Goal: Task Accomplishment & Management: Complete application form

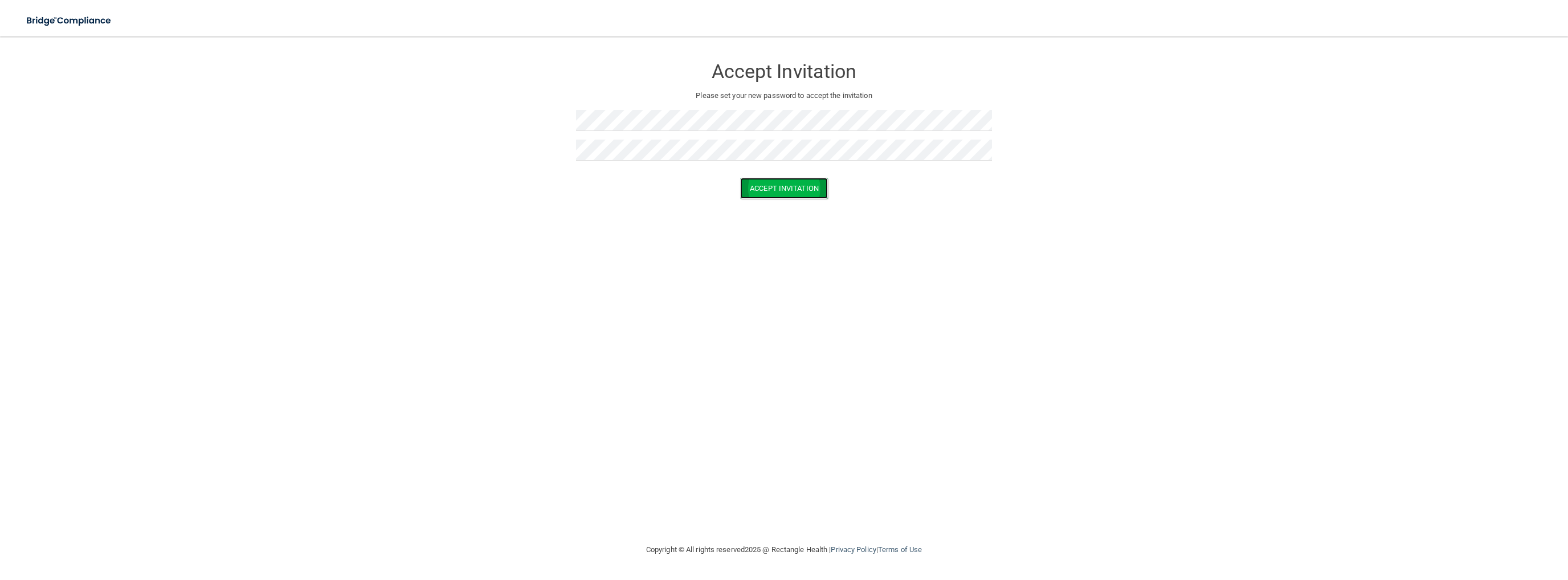
click at [777, 187] on button "Accept Invitation" at bounding box center [784, 188] width 88 height 21
click at [519, 149] on form "Accept Invitation Please set your new password to accept the invitation Token i…" at bounding box center [784, 139] width 1522 height 182
click at [540, 133] on form "Accept Invitation Please set your new password to accept the invitation Passwor…" at bounding box center [784, 148] width 1522 height 201
click at [524, 118] on form "Accept Invitation Please set your new password to accept the invitation Passwor…" at bounding box center [784, 158] width 1522 height 220
click at [777, 205] on button "Accept Invitation" at bounding box center [784, 204] width 88 height 21
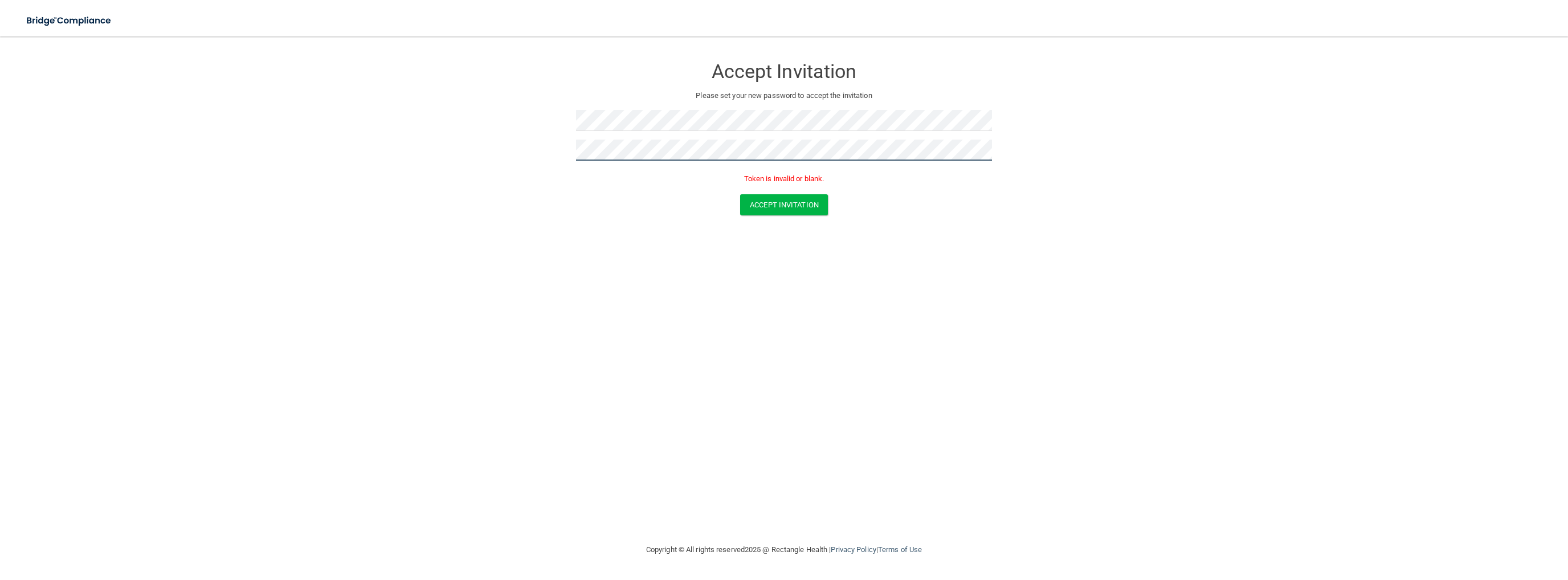
click at [573, 151] on form "Accept Invitation Please set your new password to accept the invitation Token i…" at bounding box center [784, 139] width 1522 height 182
click at [523, 118] on form "Accept Invitation Please set your new password to accept the invitation Passwor…" at bounding box center [784, 148] width 1522 height 201
click at [791, 186] on button "Accept Invitation" at bounding box center [784, 188] width 88 height 21
